Goal: Navigation & Orientation: Find specific page/section

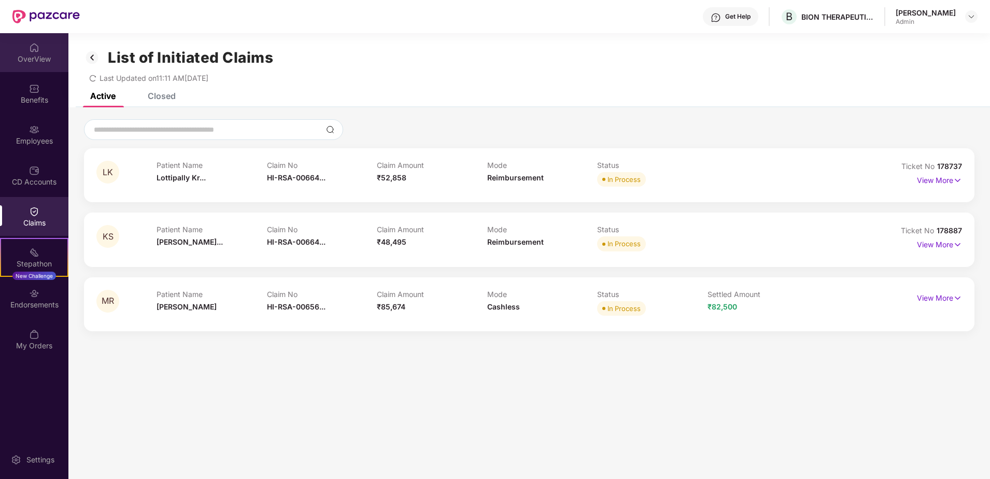
click at [26, 56] on div "OverView" at bounding box center [34, 59] width 68 height 10
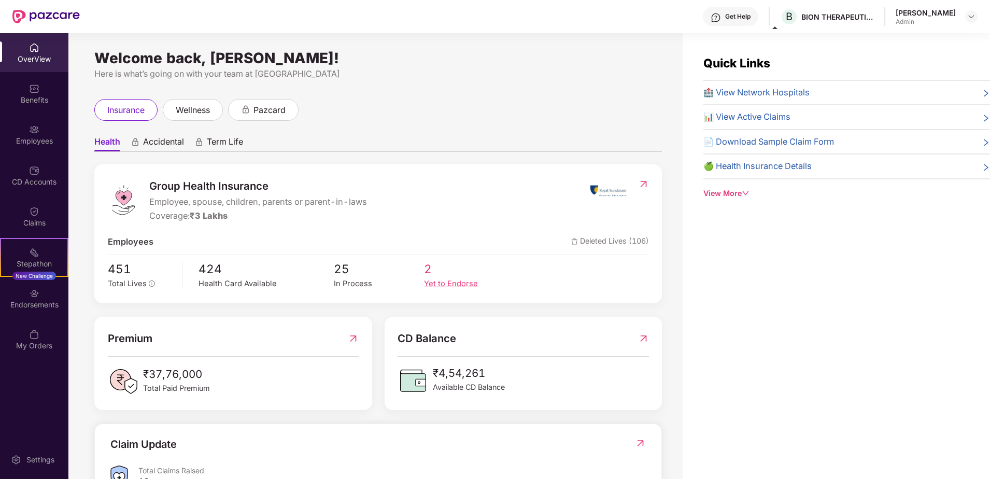
click at [447, 282] on div "Yet to Endorse" at bounding box center [469, 284] width 90 height 12
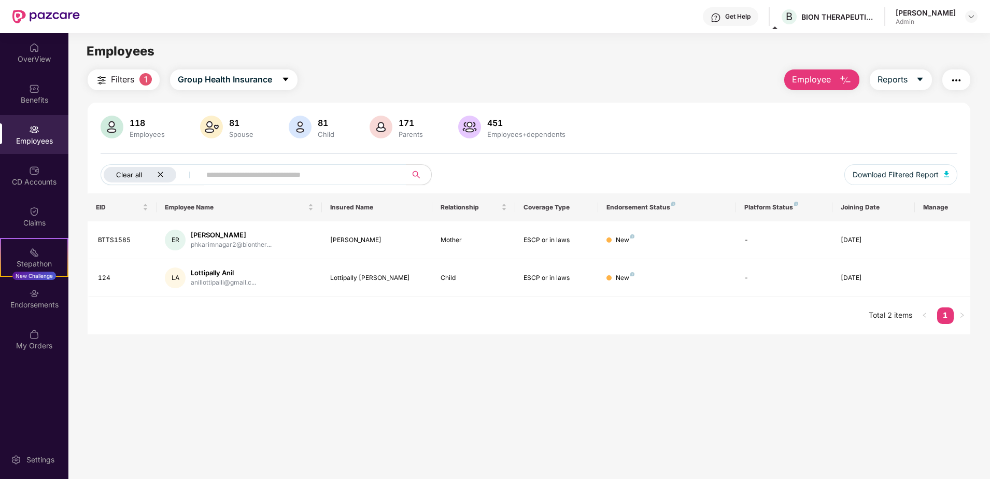
click at [161, 172] on icon "close" at bounding box center [160, 174] width 7 height 7
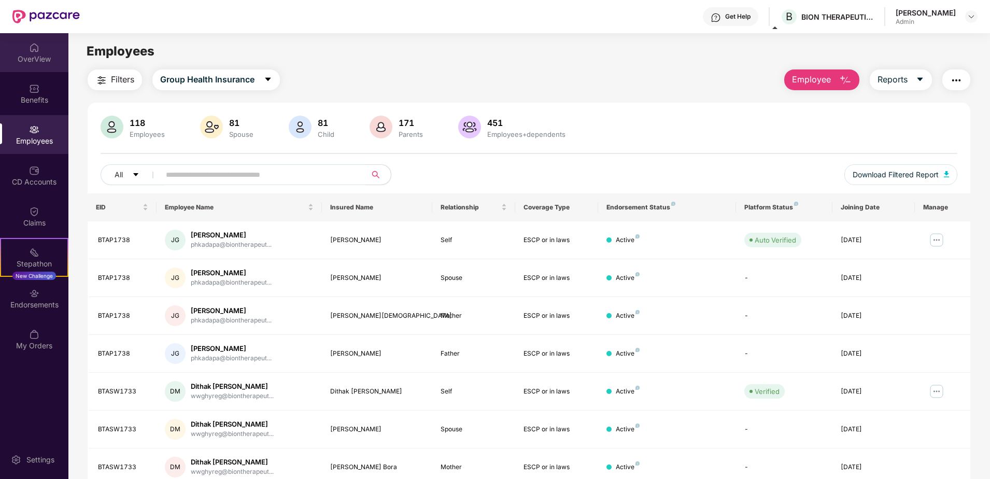
click at [39, 50] on img at bounding box center [34, 47] width 10 height 10
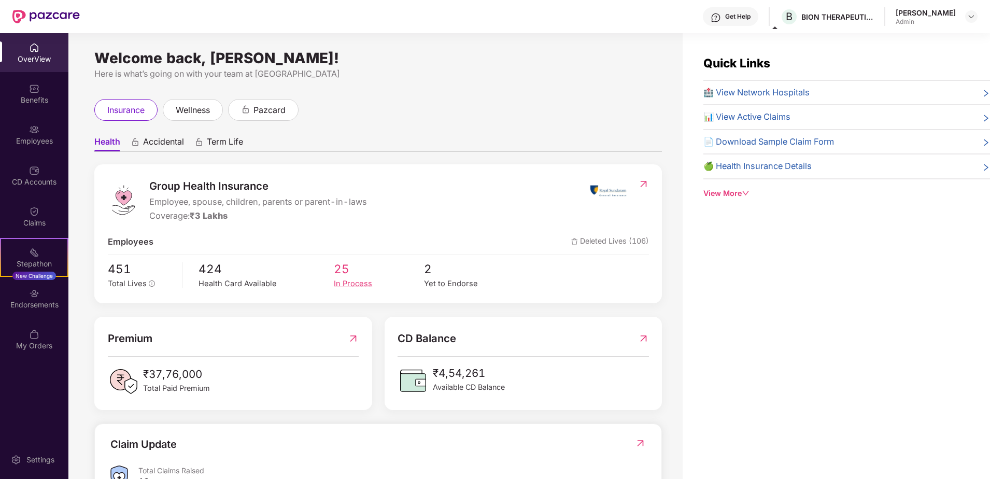
click at [354, 287] on div "In Process" at bounding box center [379, 284] width 90 height 12
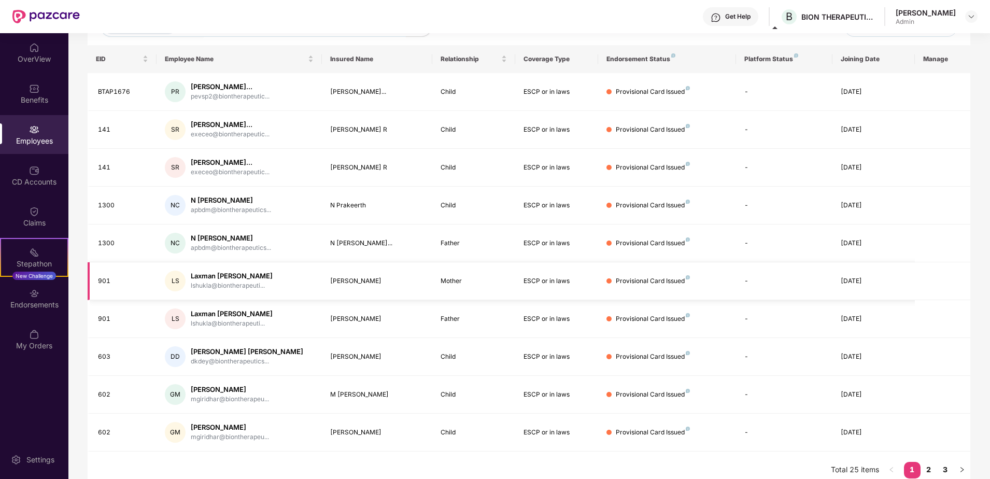
scroll to position [158, 0]
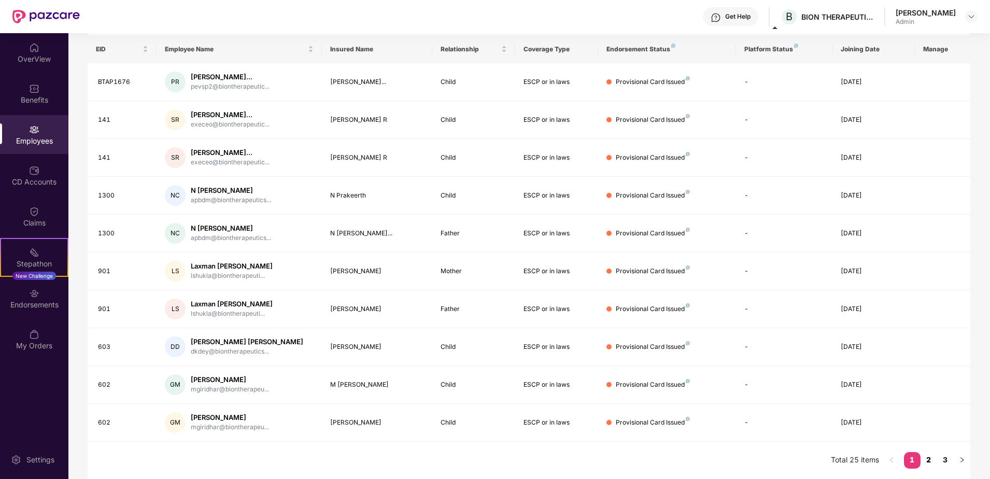
click at [925, 460] on link "2" at bounding box center [928, 460] width 17 height 16
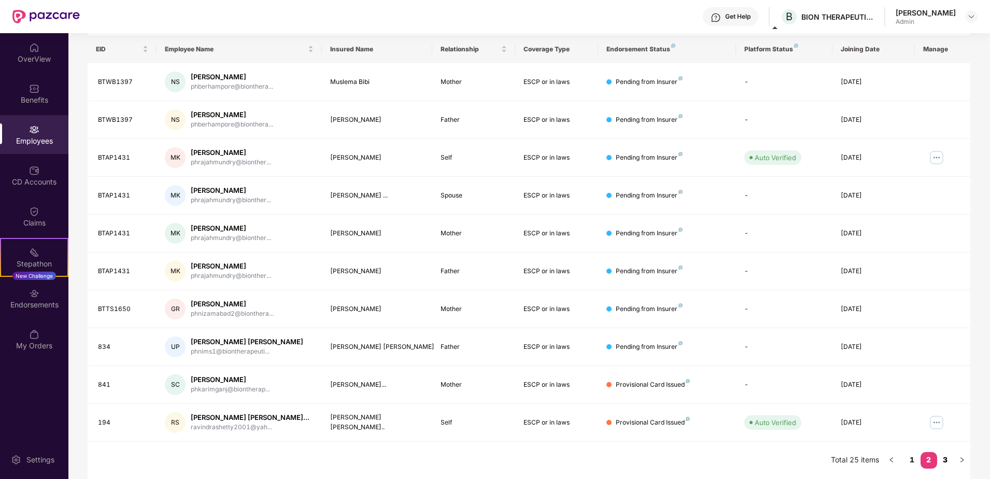
click at [942, 461] on link "3" at bounding box center [945, 460] width 17 height 16
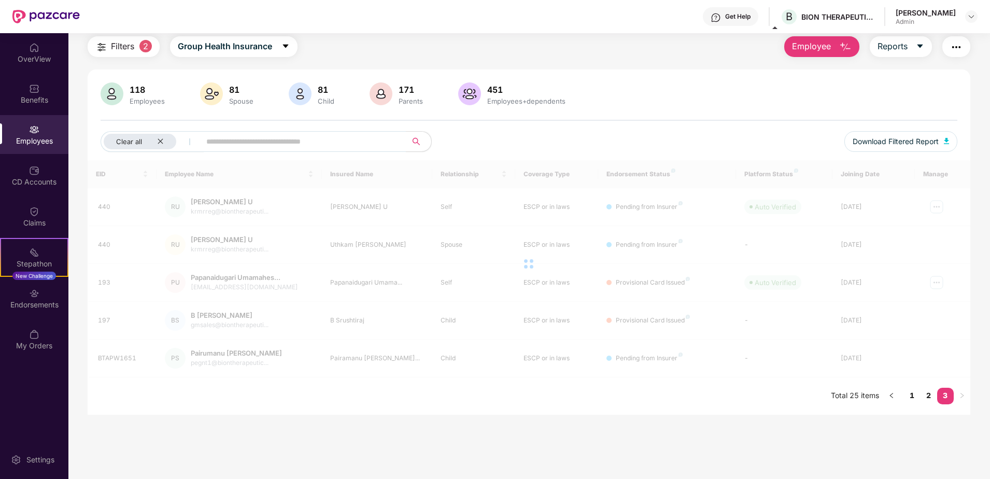
scroll to position [33, 0]
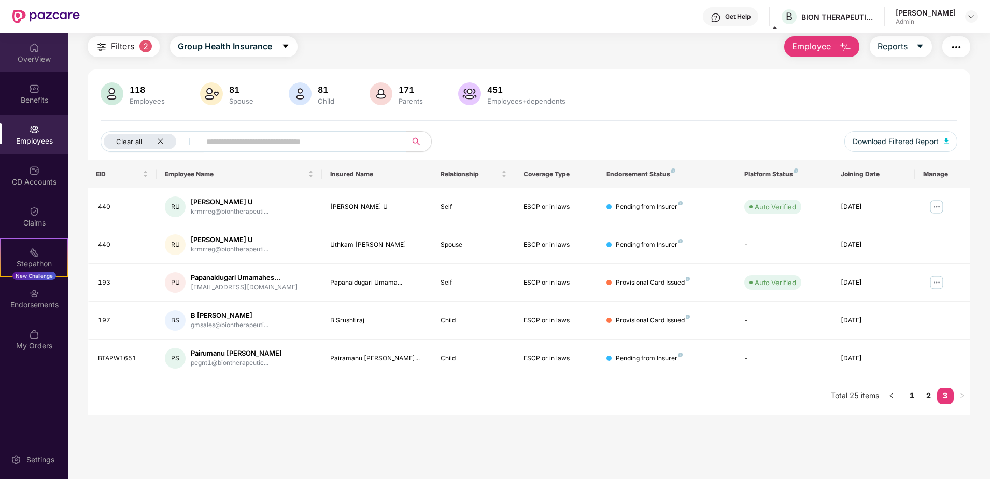
click at [28, 55] on div "OverView" at bounding box center [34, 59] width 68 height 10
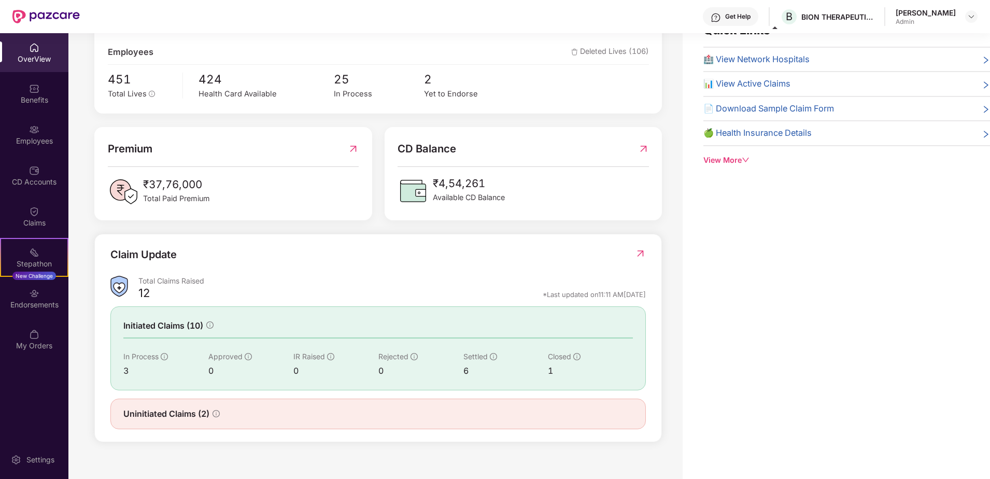
scroll to position [172, 0]
